Goal: Task Accomplishment & Management: Use online tool/utility

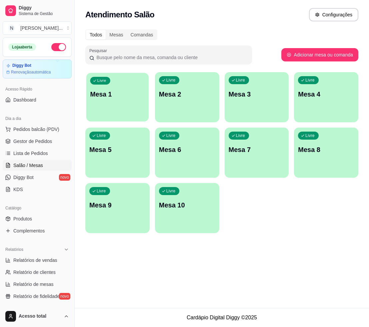
click at [124, 93] on p "Mesa 1" at bounding box center [117, 94] width 55 height 9
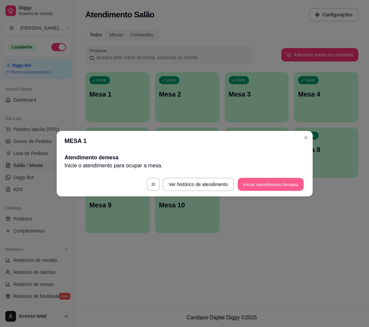
click at [293, 185] on button "Iniciar atendimento de mesa" at bounding box center [271, 183] width 66 height 13
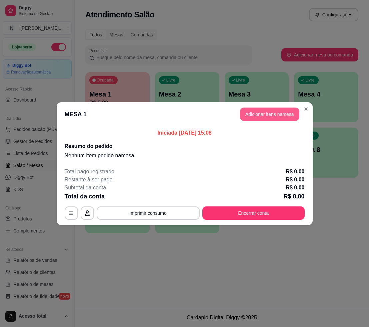
click at [278, 113] on button "Adicionar itens na mesa" at bounding box center [269, 113] width 59 height 13
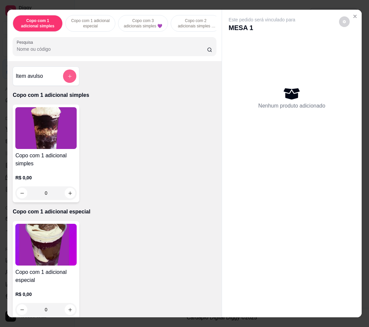
click at [72, 77] on button "add-separate-item" at bounding box center [69, 75] width 13 height 13
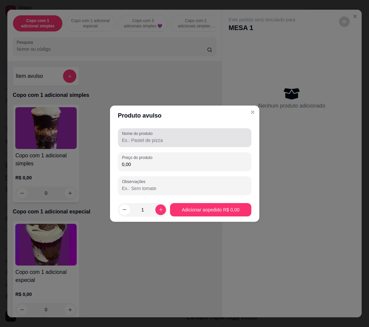
click at [164, 135] on div at bounding box center [184, 137] width 125 height 13
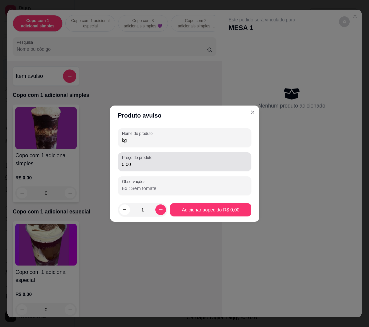
type input "kg"
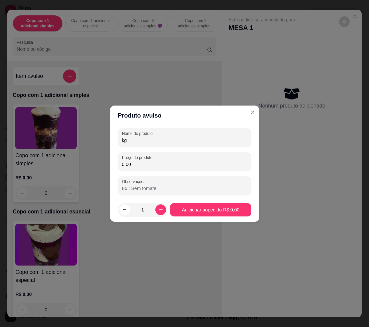
click at [167, 161] on input "0,00" at bounding box center [184, 164] width 125 height 7
type input "23,52"
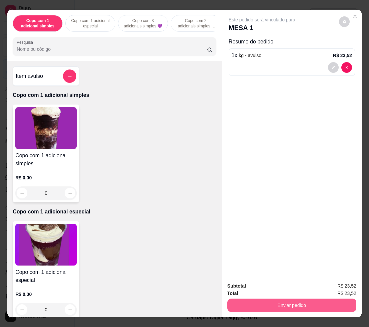
click at [308, 305] on button "Enviar pedido" at bounding box center [291, 304] width 129 height 13
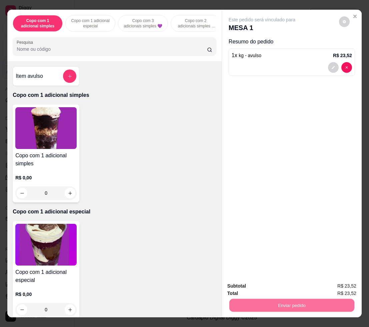
click at [265, 285] on button "Não registrar e enviar pedido" at bounding box center [268, 285] width 69 height 13
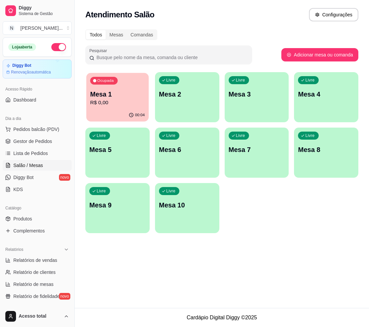
click at [111, 102] on p "R$ 0,00" at bounding box center [117, 103] width 55 height 8
click at [130, 93] on p "Mesa 1" at bounding box center [117, 94] width 55 height 9
click at [89, 102] on div "Ocupada Mesa 1 R$ 0,00" at bounding box center [117, 90] width 64 height 37
